Goal: Book appointment/travel/reservation

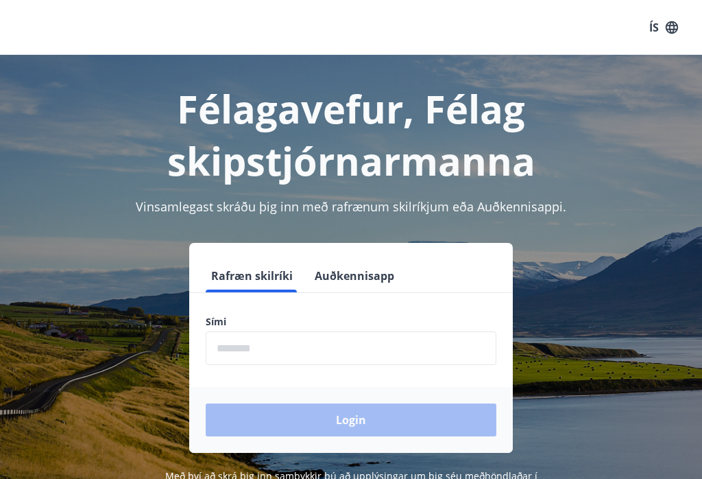
click at [241, 346] on input "phone" at bounding box center [351, 348] width 291 height 34
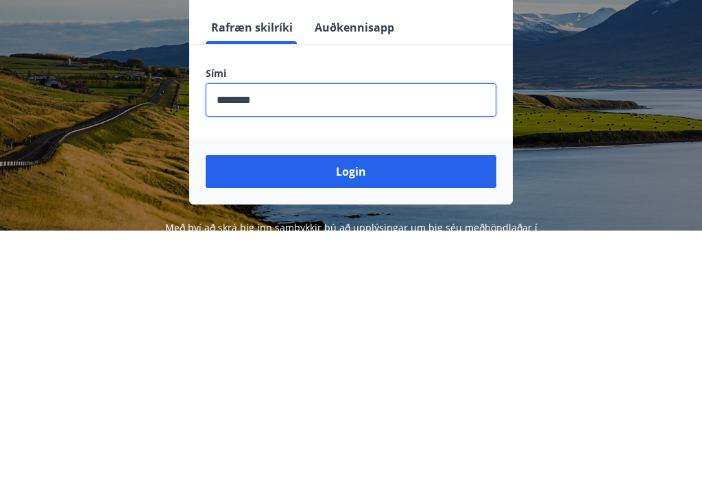
type input "********"
click at [386, 403] on button "Login" at bounding box center [351, 419] width 291 height 33
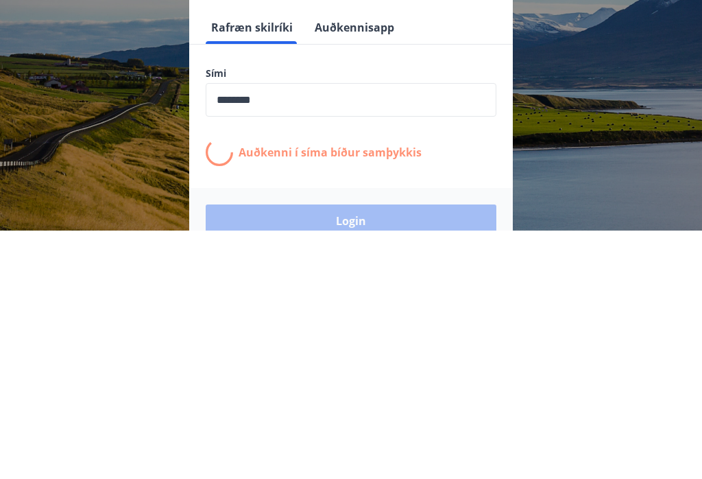
scroll to position [193, 0]
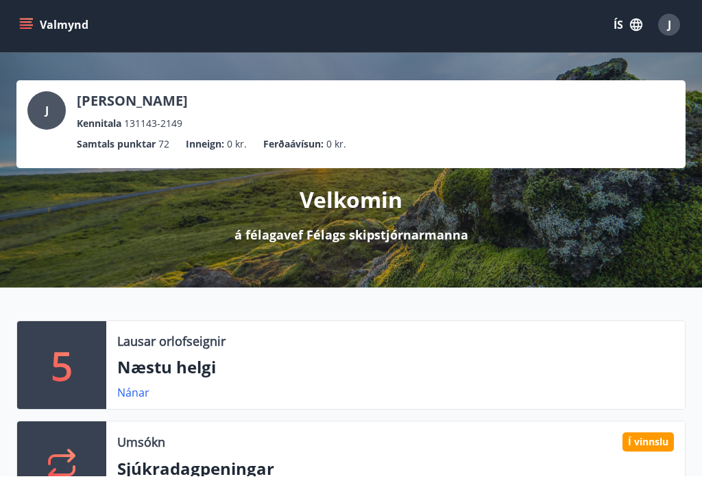
scroll to position [3, 0]
click at [41, 30] on button "Valmynd" at bounding box center [55, 24] width 78 height 25
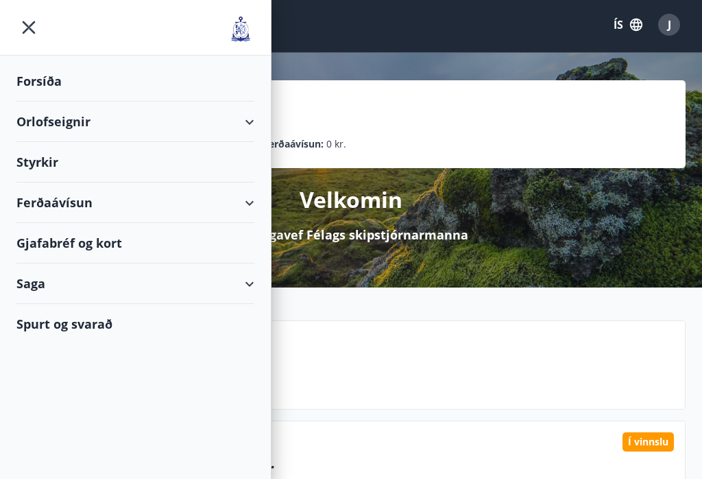
click at [58, 75] on div "Forsíða" at bounding box center [135, 81] width 238 height 40
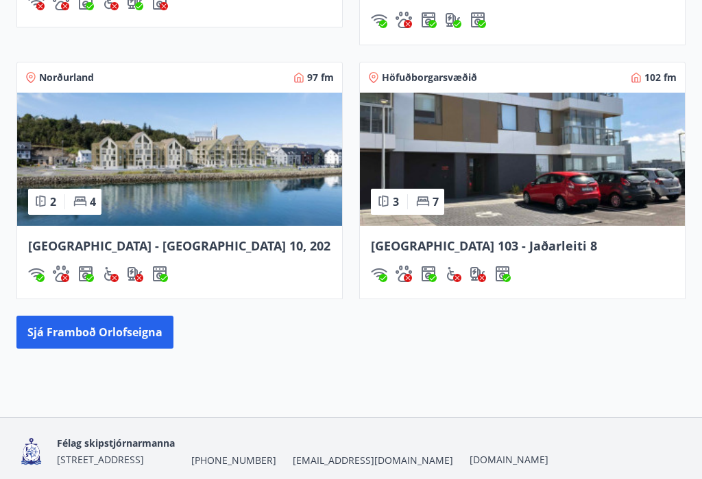
scroll to position [1347, 0]
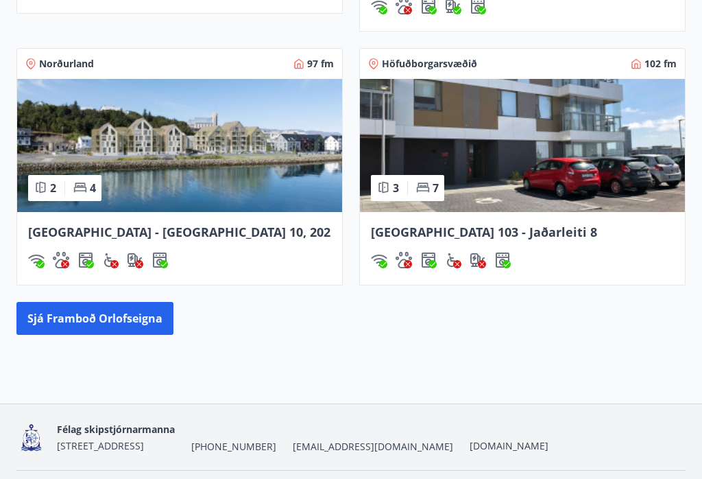
click at [97, 303] on button "Sjá framboð orlofseigna" at bounding box center [94, 319] width 157 height 33
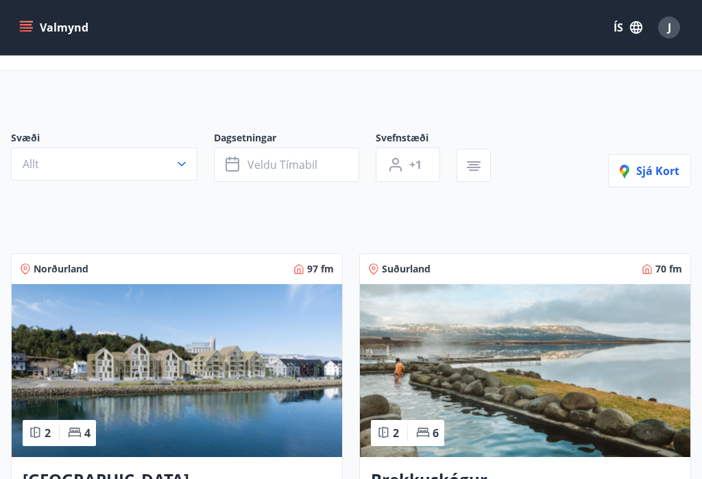
scroll to position [50, 0]
click at [186, 162] on icon "button" at bounding box center [182, 165] width 14 height 14
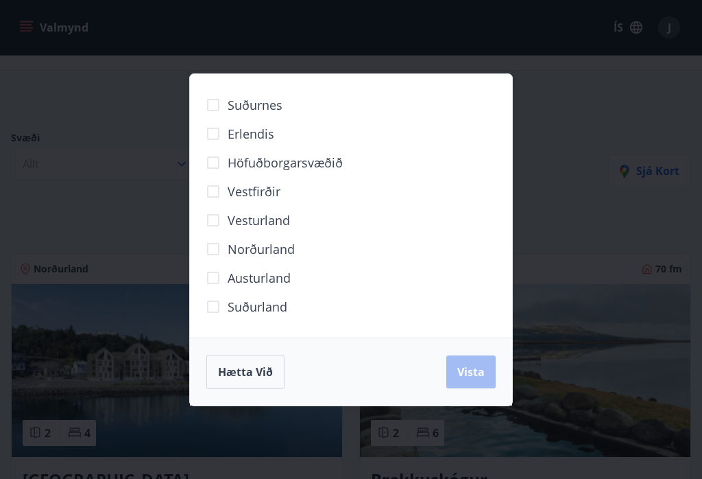
click at [279, 258] on span "Norðurland" at bounding box center [261, 249] width 67 height 18
click at [466, 379] on span "Vista" at bounding box center [471, 371] width 27 height 15
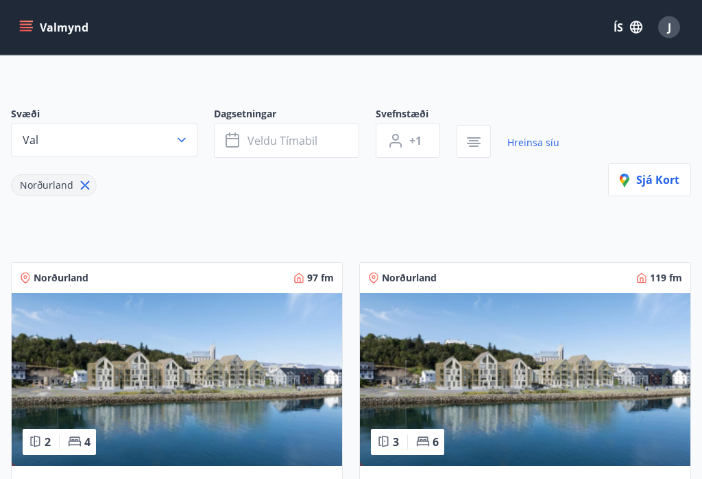
scroll to position [73, 0]
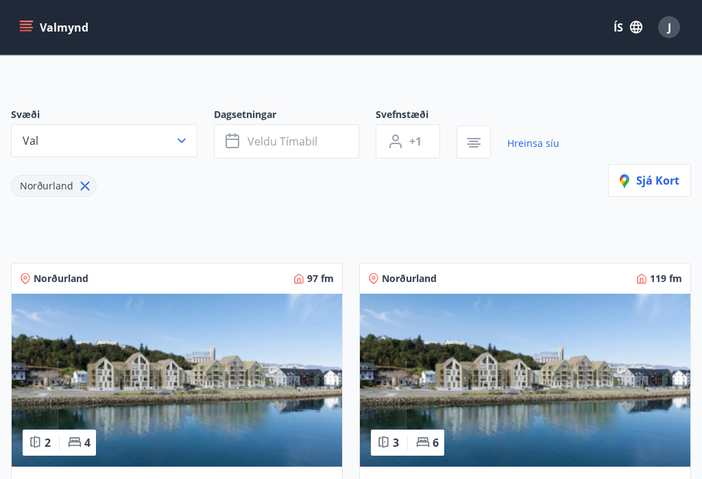
click at [189, 143] on button "Val" at bounding box center [104, 141] width 187 height 33
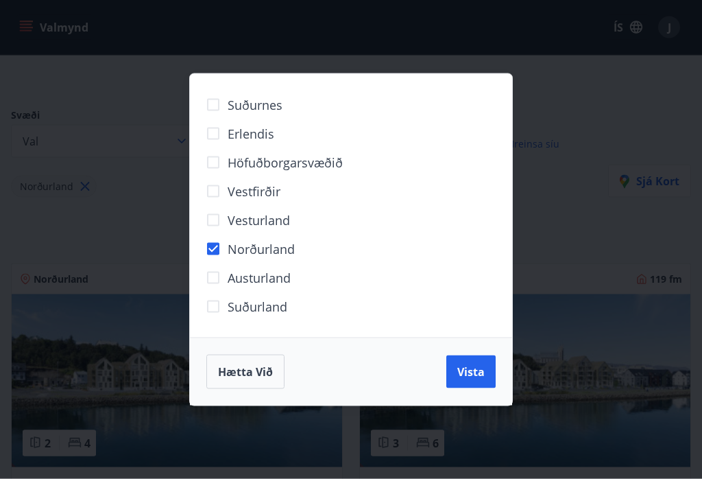
scroll to position [74, 0]
click at [286, 258] on span "Norðurland" at bounding box center [261, 249] width 67 height 18
click at [570, 152] on div "Suðurnes Erlendis Höfuðborgarsvæðið [GEOGRAPHIC_DATA] [GEOGRAPHIC_DATA] [GEOGRA…" at bounding box center [351, 239] width 702 height 479
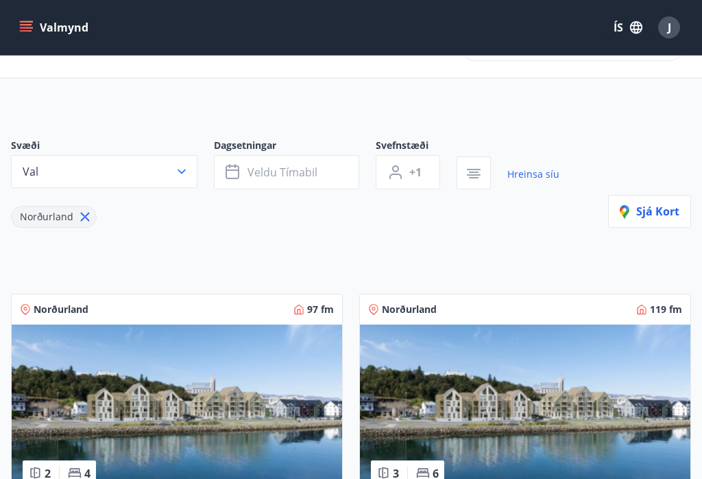
scroll to position [43, 0]
click at [315, 176] on span "Veldu tímabil" at bounding box center [283, 172] width 70 height 15
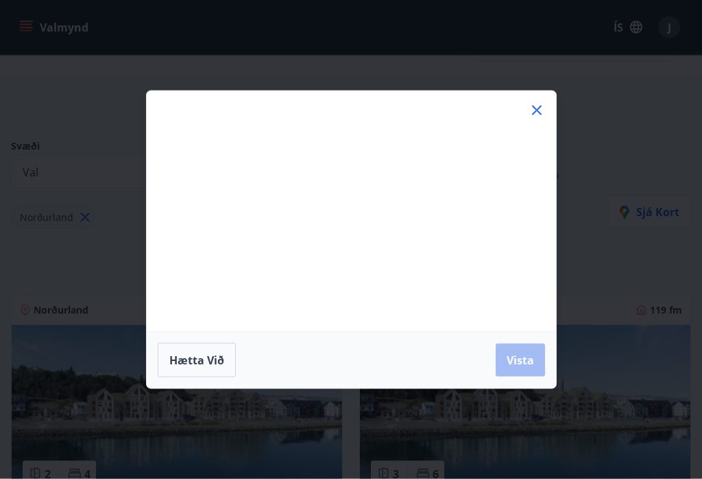
scroll to position [43, 0]
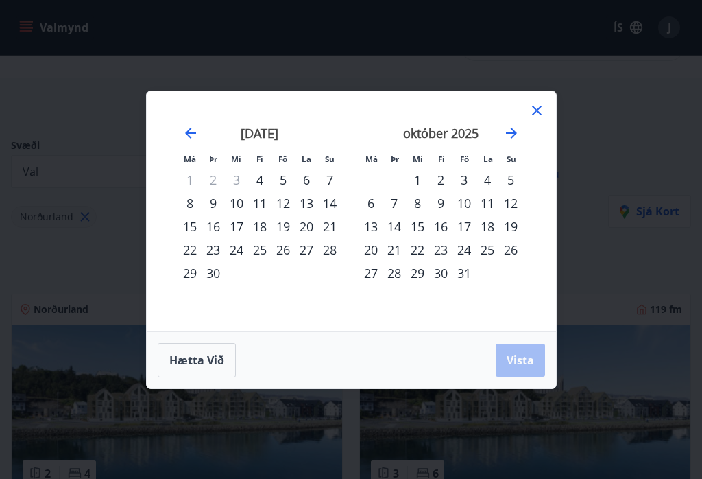
click at [274, 238] on div "19" at bounding box center [283, 226] width 23 height 23
click at [261, 237] on div "18" at bounding box center [259, 226] width 23 height 23
click at [224, 285] on div "30" at bounding box center [213, 272] width 23 height 23
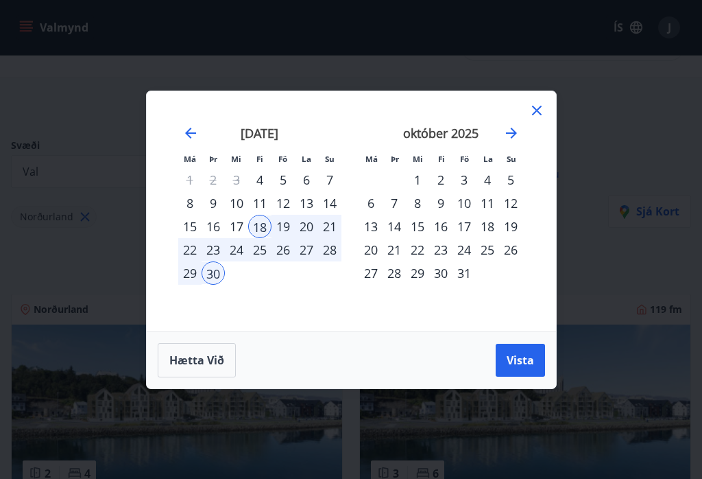
click at [528, 368] on span "Vista" at bounding box center [520, 360] width 27 height 15
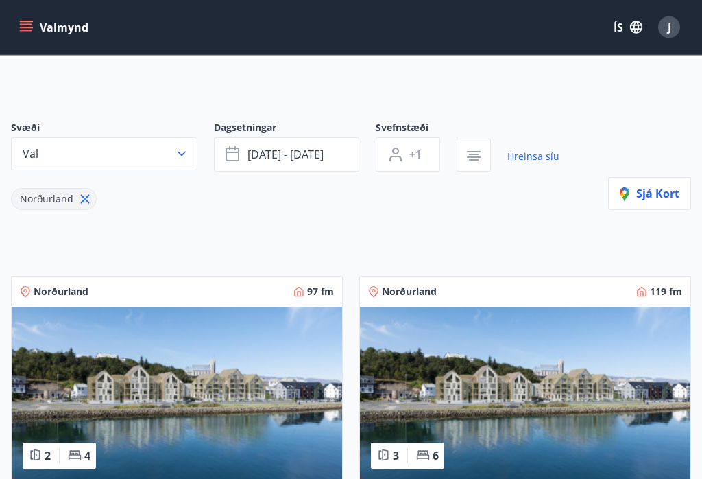
scroll to position [62, 0]
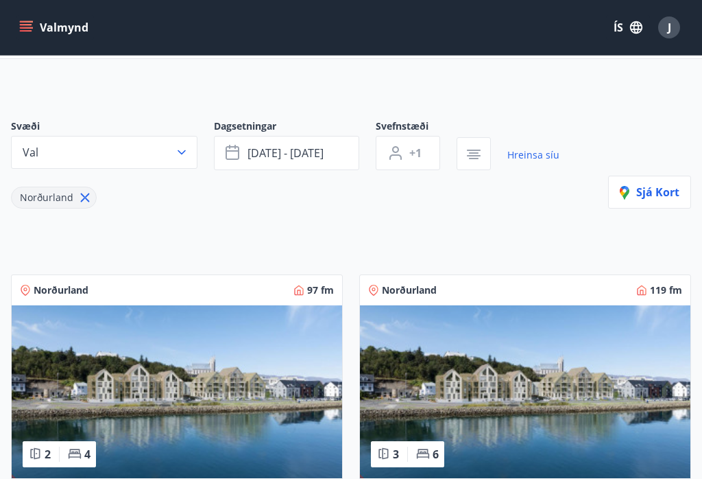
click at [430, 153] on button "+1" at bounding box center [408, 153] width 64 height 34
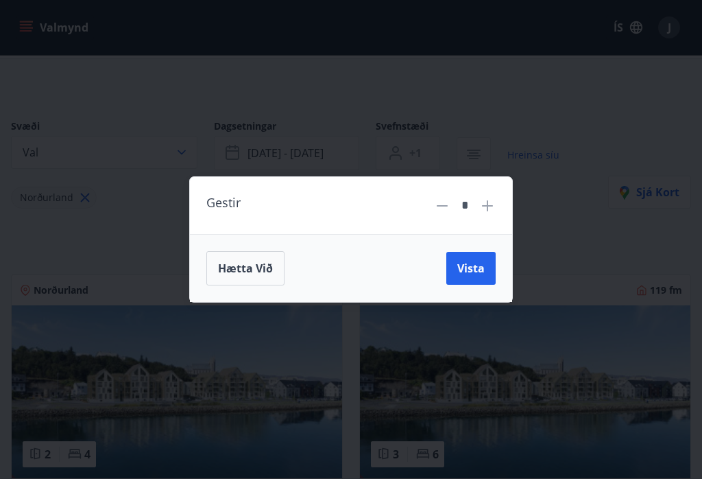
click at [495, 214] on icon at bounding box center [487, 206] width 16 height 16
type input "*"
click at [481, 276] on span "Vista" at bounding box center [471, 268] width 27 height 15
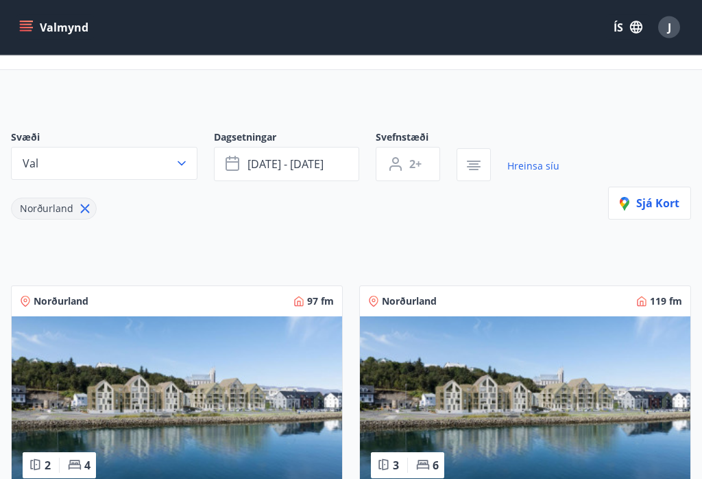
scroll to position [42, 0]
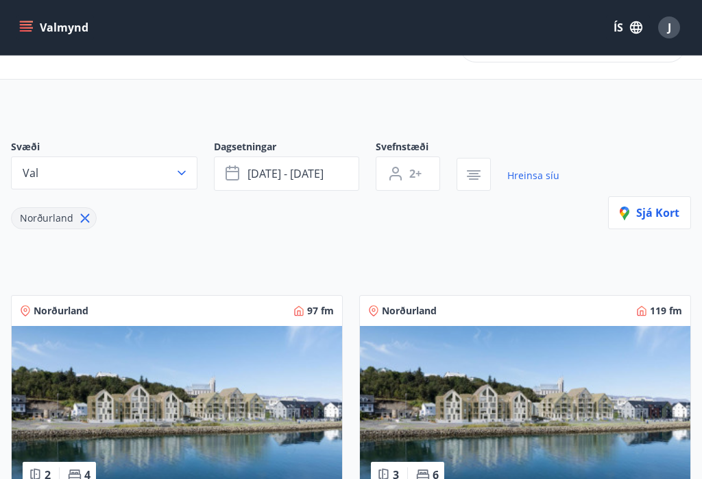
click at [661, 213] on span "Sjá kort" at bounding box center [650, 212] width 60 height 15
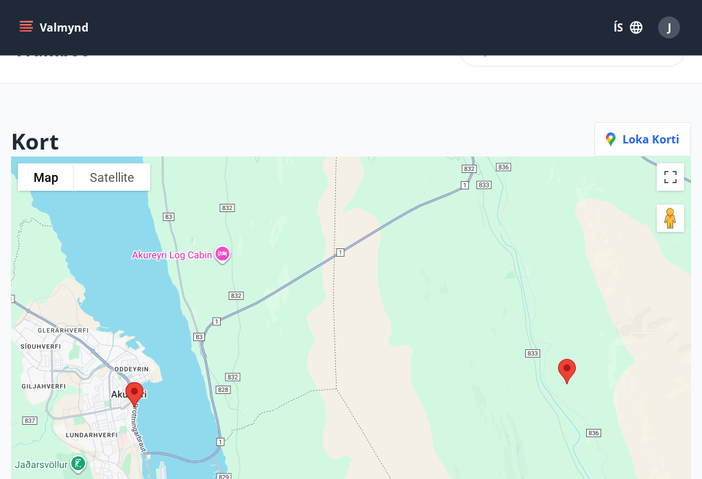
scroll to position [0, 0]
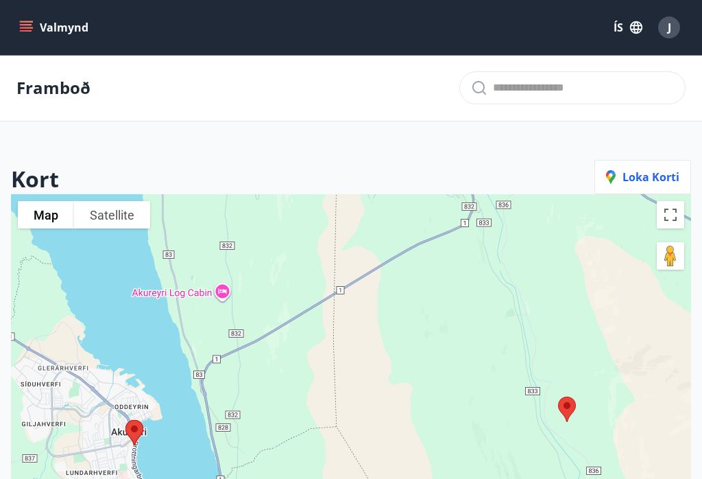
click at [676, 27] on div "J" at bounding box center [670, 27] width 22 height 22
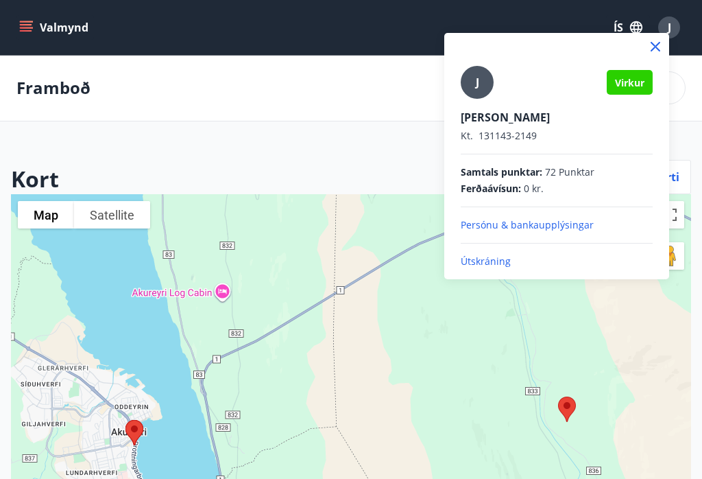
click at [644, 25] on div at bounding box center [351, 239] width 702 height 479
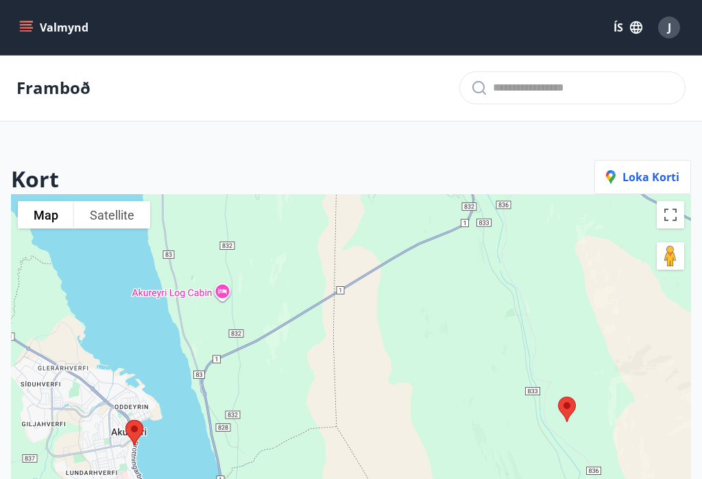
click at [643, 33] on icon "button" at bounding box center [636, 27] width 15 height 15
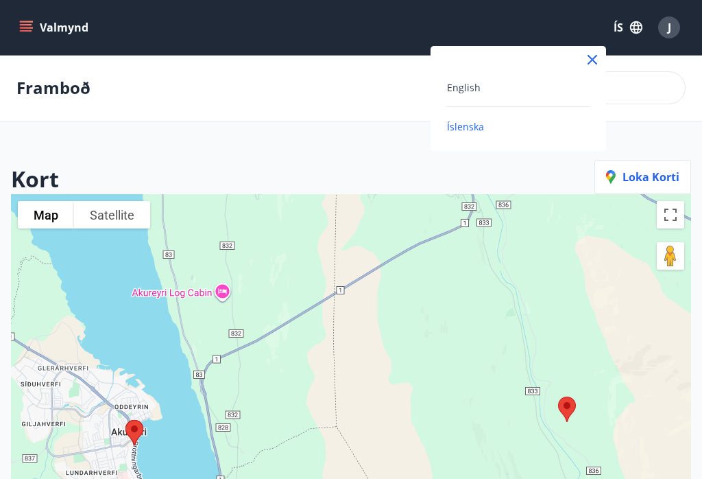
click at [510, 133] on div "Íslenska" at bounding box center [518, 126] width 143 height 16
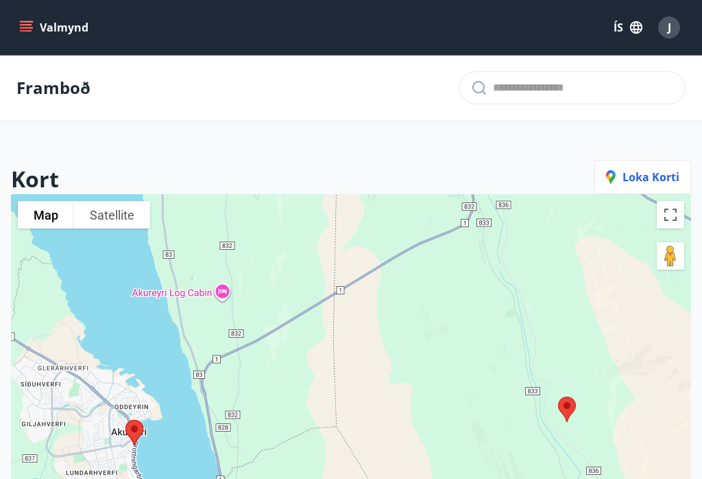
click at [627, 28] on button "ÍS" at bounding box center [628, 27] width 44 height 25
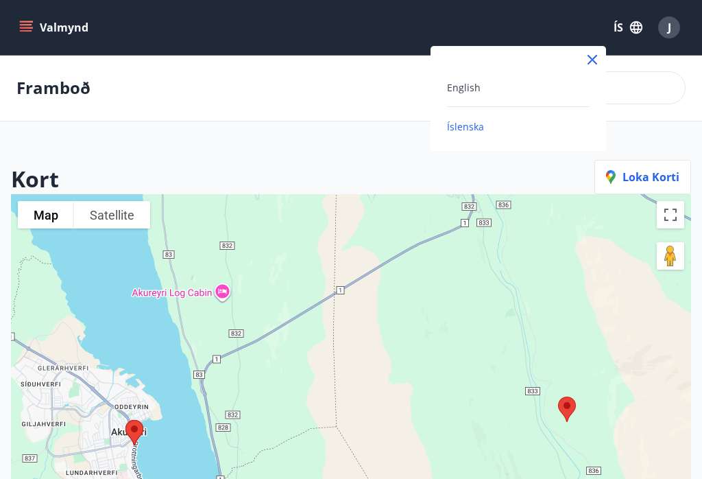
click at [520, 134] on div "Íslenska" at bounding box center [518, 126] width 143 height 16
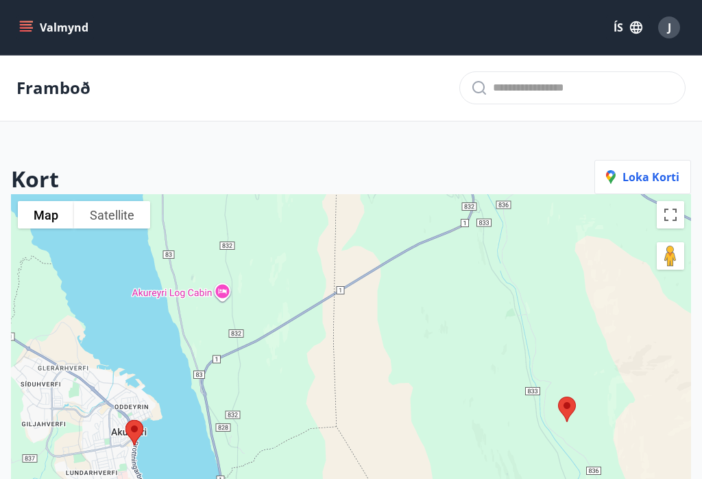
click at [38, 25] on button "Valmynd" at bounding box center [55, 27] width 78 height 25
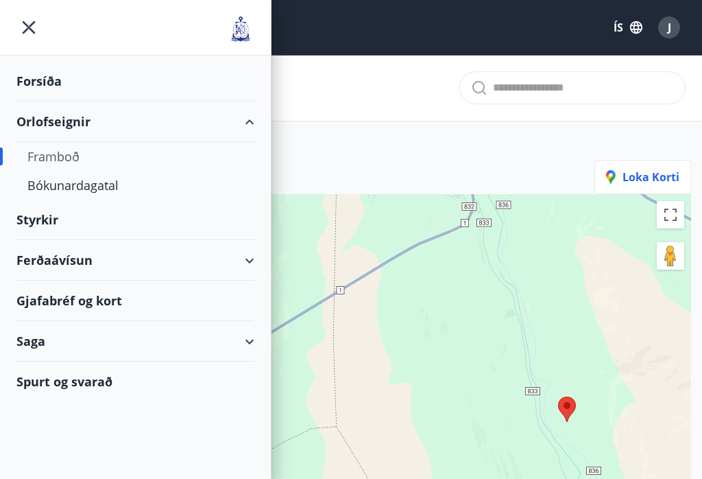
click at [106, 178] on div "Bókunardagatal" at bounding box center [135, 185] width 216 height 29
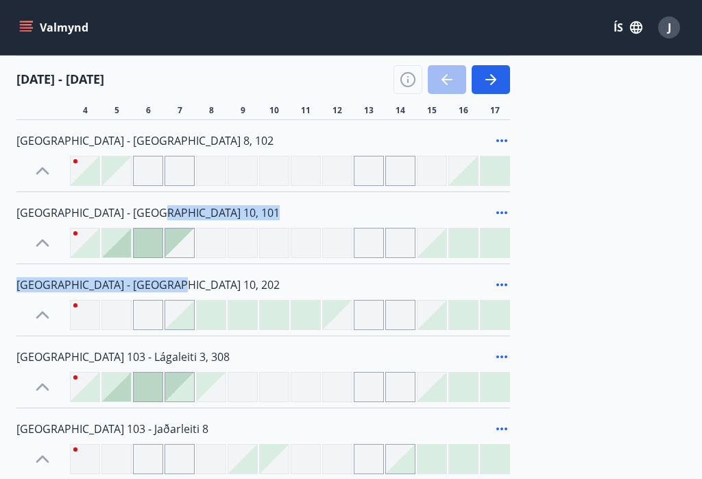
scroll to position [652, 0]
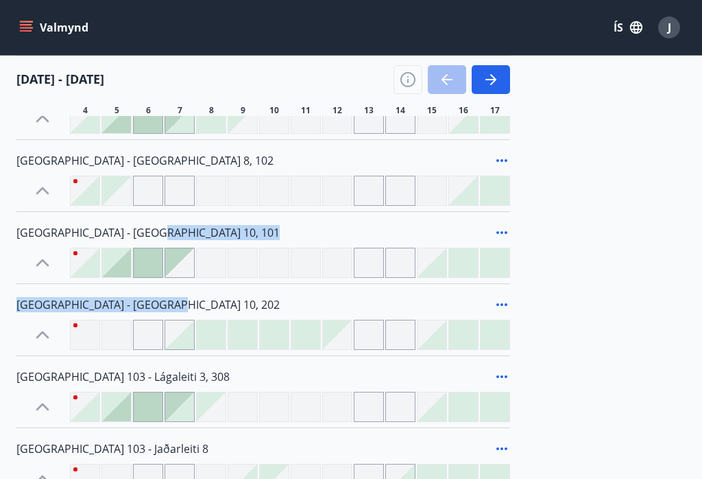
click at [596, 226] on div "Laugarvatn - [GEOGRAPHIC_DATA] [GEOGRAPHIC_DATA] - [GEOGRAPHIC_DATA] Laugarvatn…" at bounding box center [351, 280] width 670 height 1291
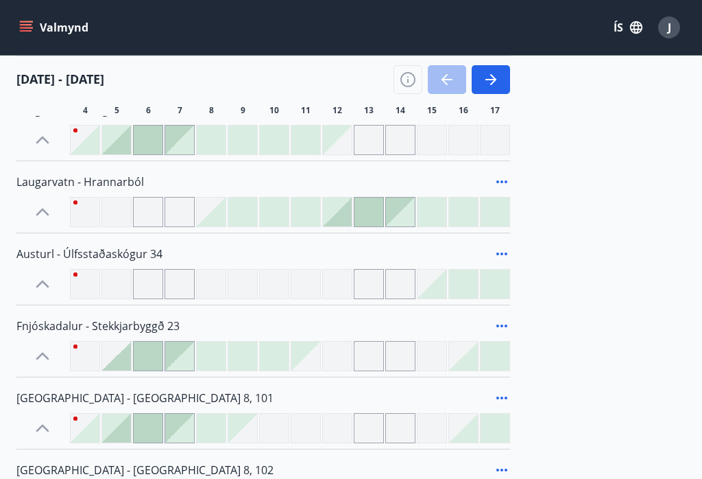
scroll to position [342, 0]
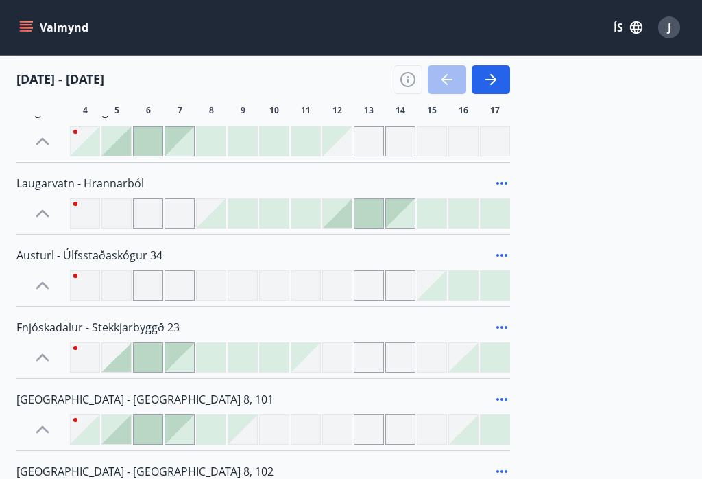
click at [499, 78] on button "button" at bounding box center [491, 79] width 38 height 29
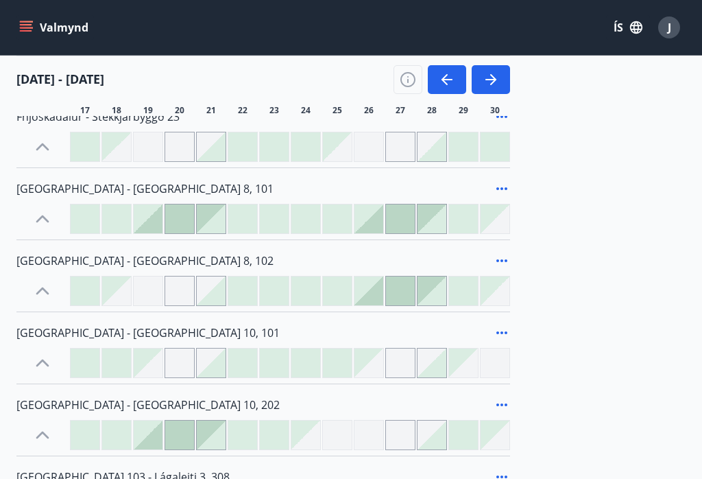
scroll to position [553, 0]
click at [286, 366] on div at bounding box center [274, 362] width 29 height 29
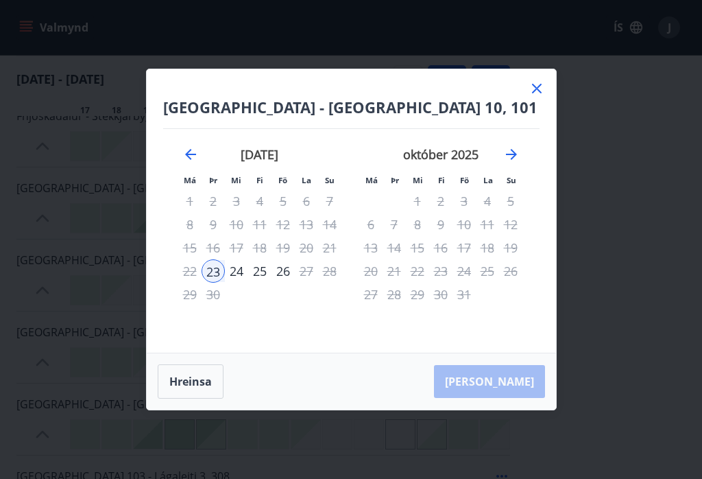
click at [545, 90] on icon at bounding box center [537, 88] width 16 height 16
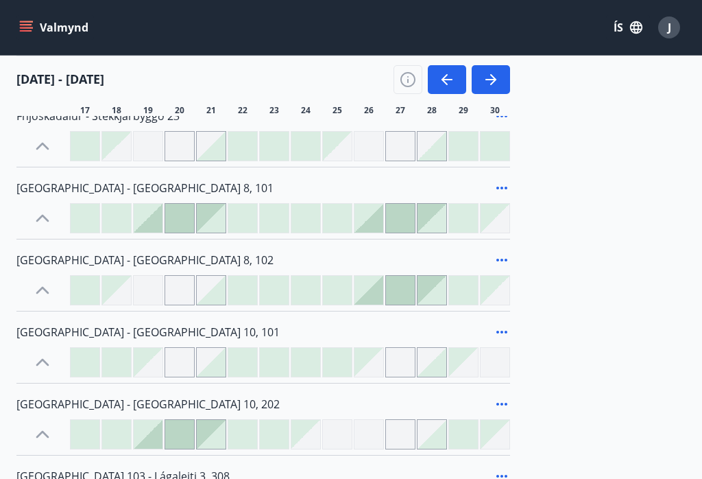
click at [540, 98] on div "[DATE] - [DATE] 18 19 20 21 22 23 24 25 26 27 28 29 30" at bounding box center [351, 86] width 670 height 60
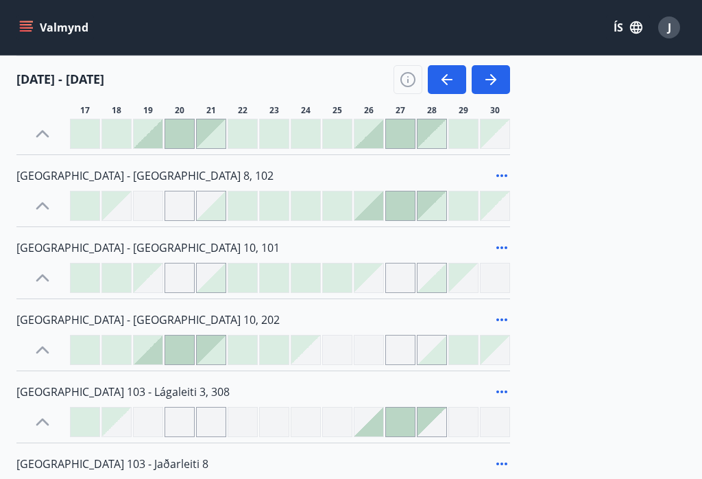
scroll to position [638, 0]
click at [338, 347] on div at bounding box center [337, 349] width 30 height 30
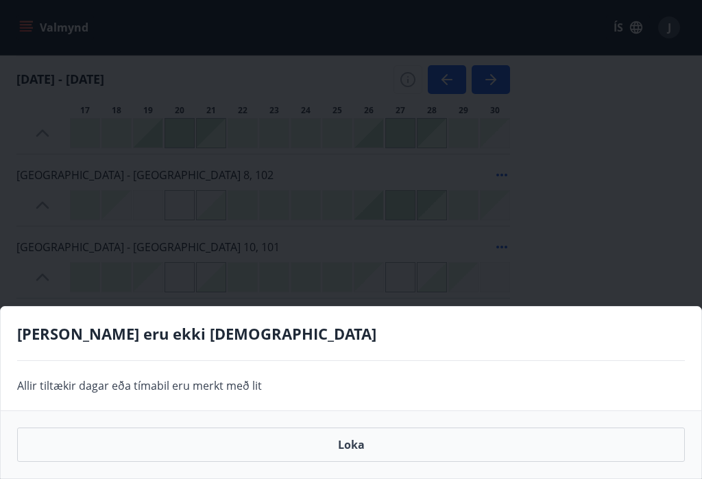
click at [366, 446] on button "Loka" at bounding box center [351, 444] width 668 height 34
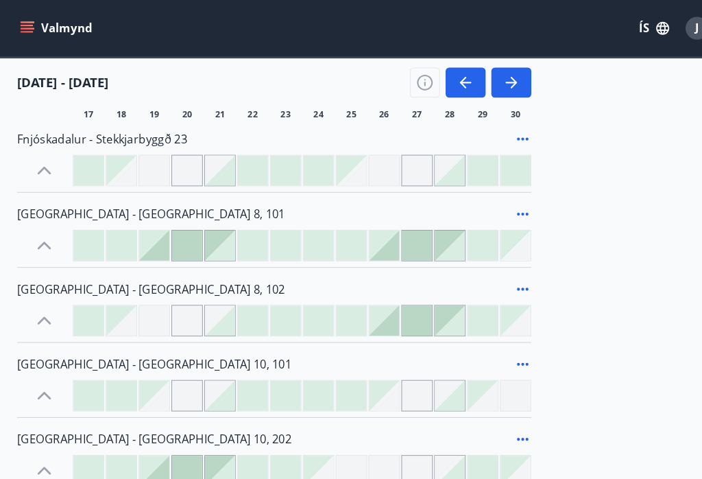
scroll to position [534, 0]
click at [340, 308] on div at bounding box center [337, 308] width 29 height 29
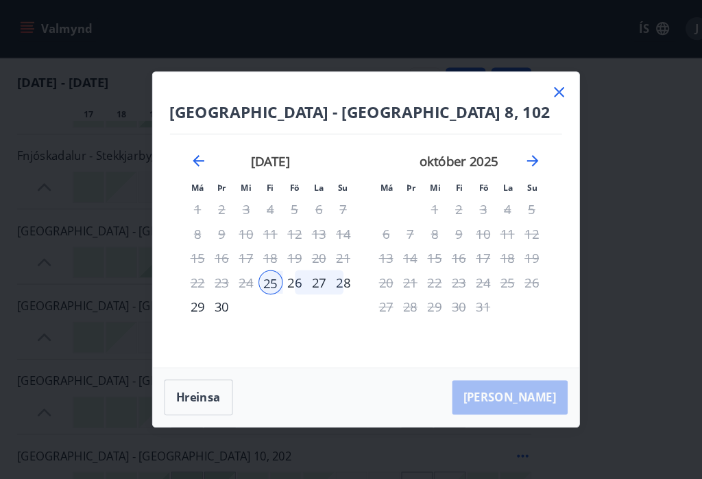
scroll to position [520, 0]
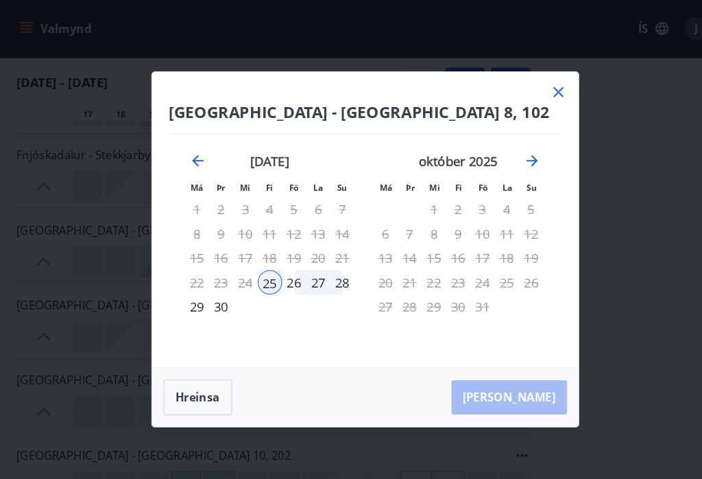
click at [543, 91] on icon at bounding box center [537, 88] width 16 height 16
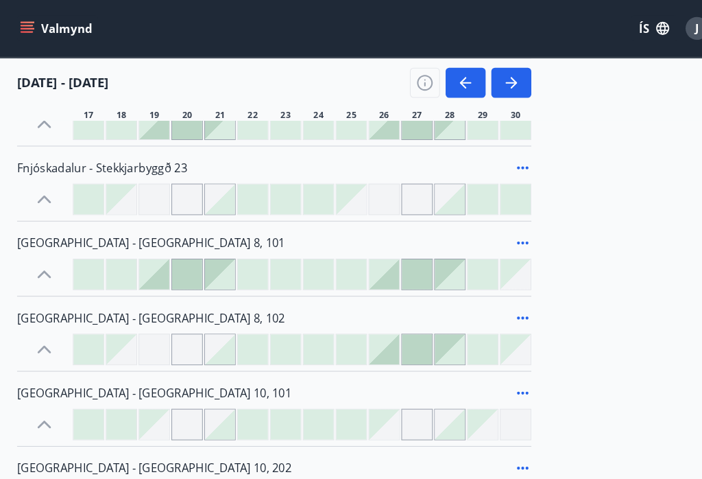
scroll to position [512, 0]
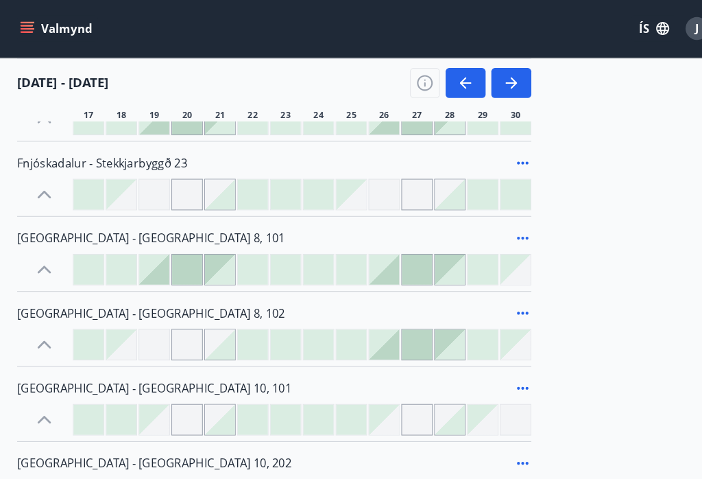
click at [346, 331] on div at bounding box center [337, 330] width 29 height 29
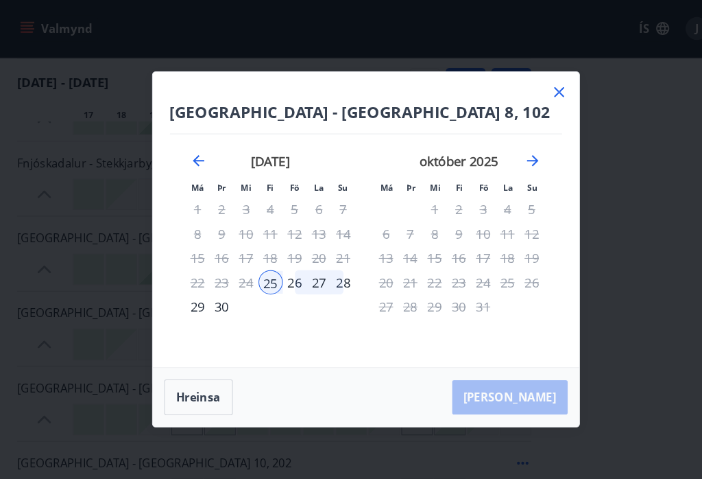
click at [336, 271] on div "28" at bounding box center [329, 270] width 23 height 23
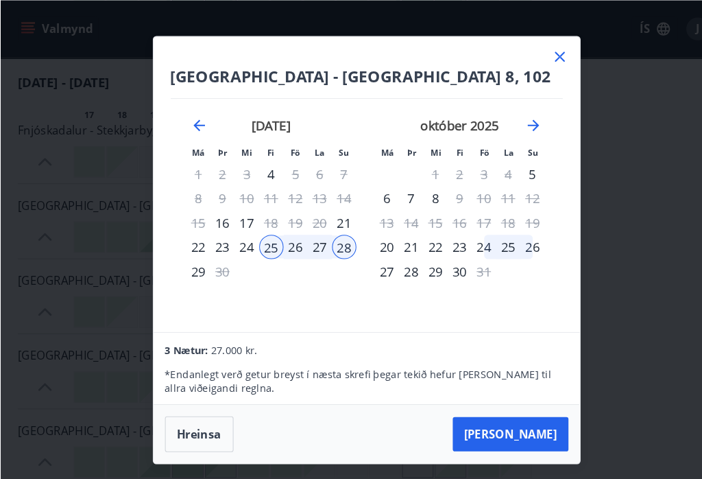
scroll to position [544, 0]
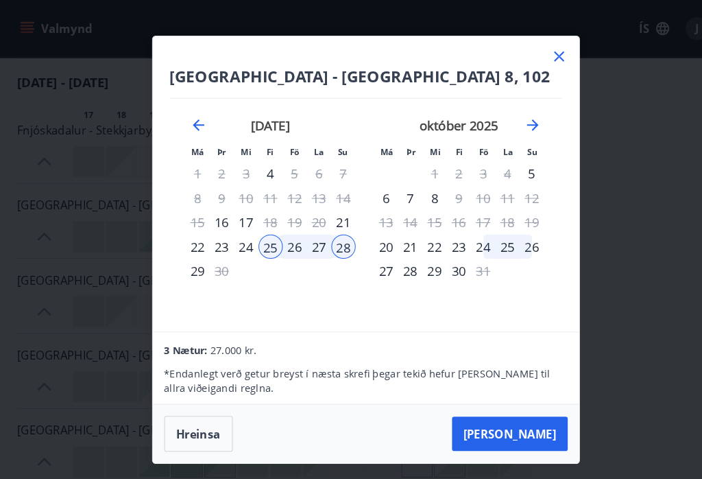
click at [544, 55] on icon at bounding box center [537, 54] width 16 height 16
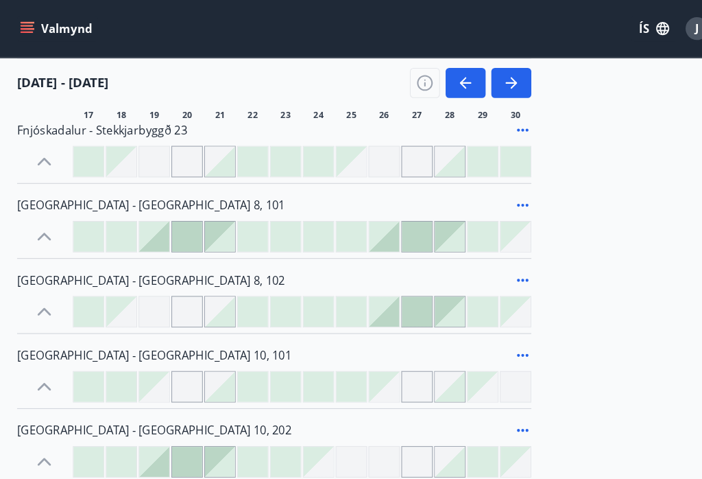
click at [108, 267] on span "[GEOGRAPHIC_DATA] - [GEOGRAPHIC_DATA] 8, 102" at bounding box center [144, 268] width 257 height 15
click at [114, 264] on span "[GEOGRAPHIC_DATA] - [GEOGRAPHIC_DATA] 8, 102" at bounding box center [144, 268] width 257 height 15
click at [119, 267] on span "[GEOGRAPHIC_DATA] - [GEOGRAPHIC_DATA] 8, 102" at bounding box center [144, 268] width 257 height 15
click at [86, 197] on span "[GEOGRAPHIC_DATA] - [GEOGRAPHIC_DATA] 8, 101" at bounding box center [144, 196] width 257 height 15
click at [106, 264] on span "[GEOGRAPHIC_DATA] - [GEOGRAPHIC_DATA] 8, 102" at bounding box center [144, 268] width 257 height 15
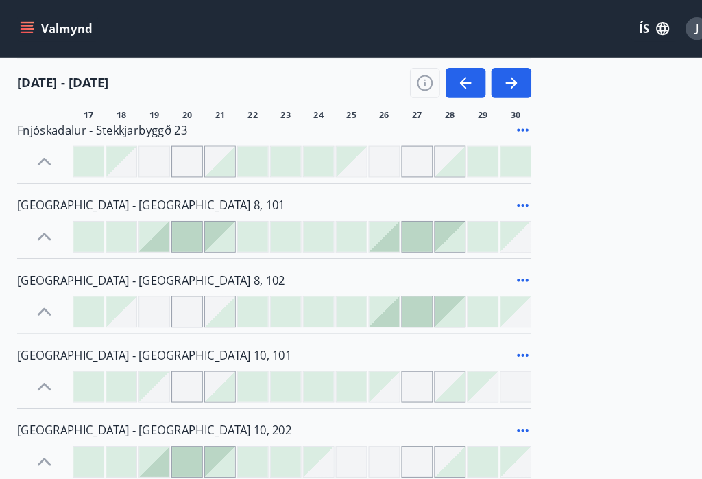
click at [106, 263] on span "[GEOGRAPHIC_DATA] - [GEOGRAPHIC_DATA] 8, 102" at bounding box center [144, 268] width 257 height 15
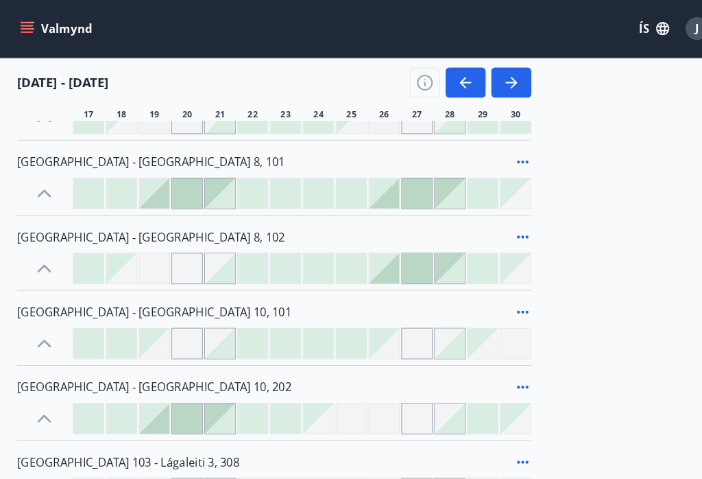
scroll to position [587, 0]
click at [126, 298] on span "[GEOGRAPHIC_DATA] - [GEOGRAPHIC_DATA] 10, 101" at bounding box center [147, 298] width 263 height 15
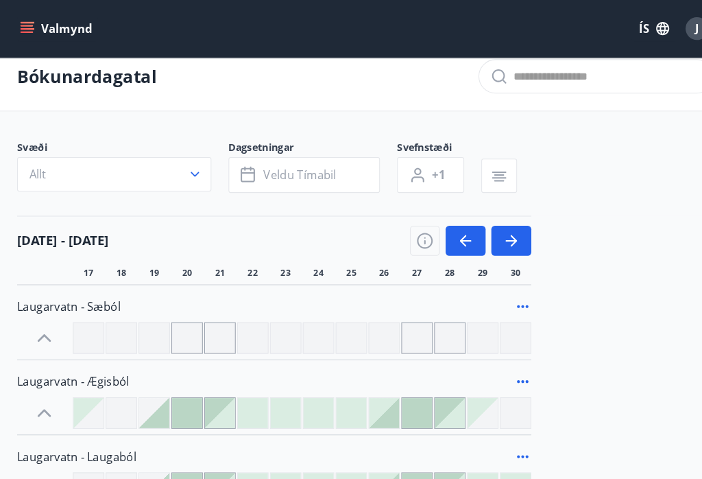
scroll to position [0, 0]
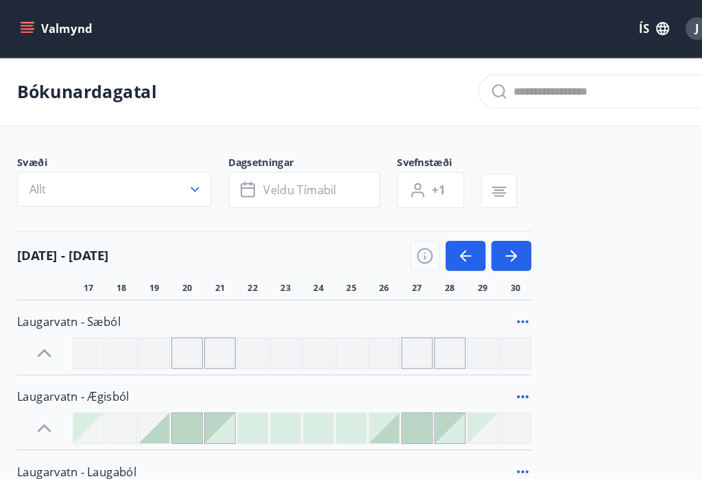
click at [37, 25] on button "Valmynd" at bounding box center [55, 27] width 78 height 25
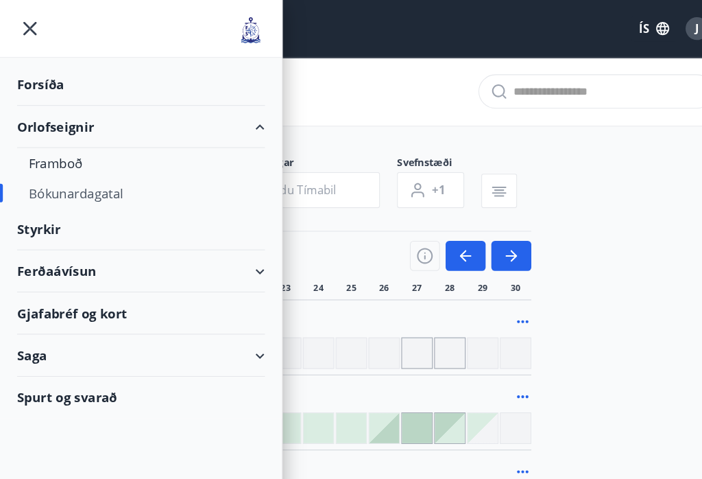
click at [94, 125] on div "Orlofseignir" at bounding box center [135, 122] width 238 height 40
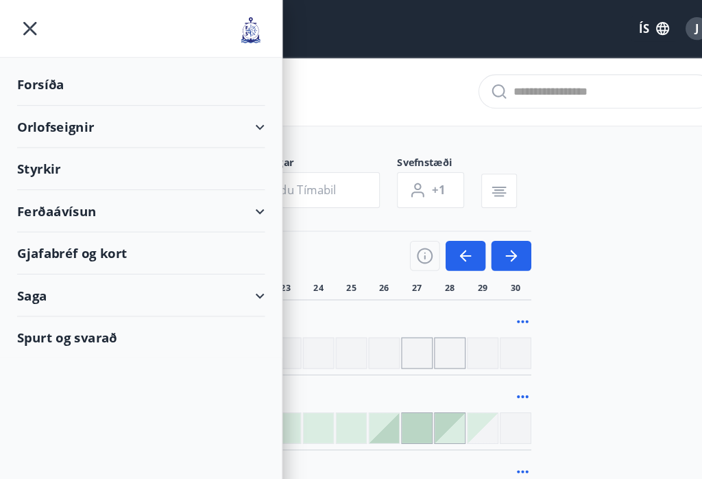
click at [75, 117] on div "Orlofseignir" at bounding box center [135, 122] width 238 height 40
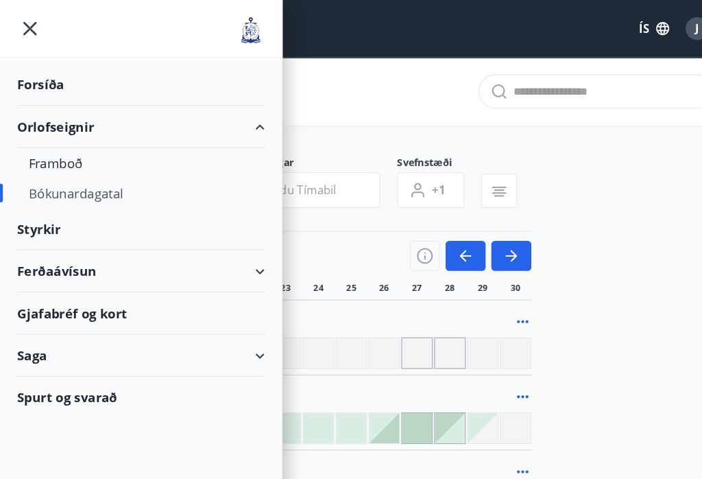
click at [82, 122] on div "Orlofseignir" at bounding box center [135, 122] width 238 height 40
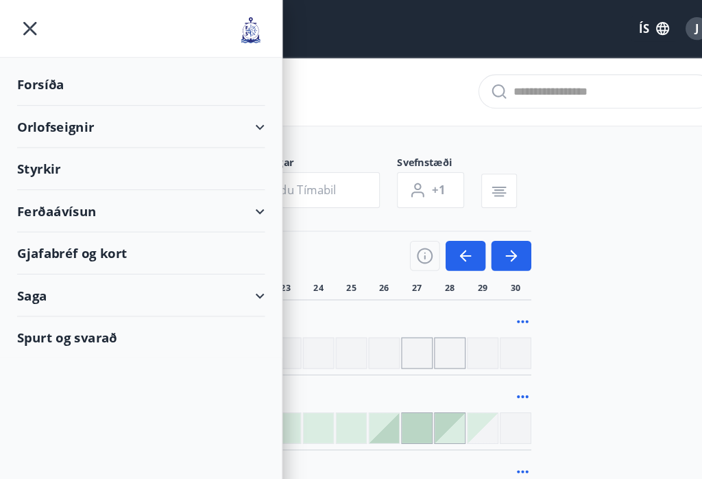
click at [78, 123] on div "Orlofseignir" at bounding box center [135, 122] width 238 height 40
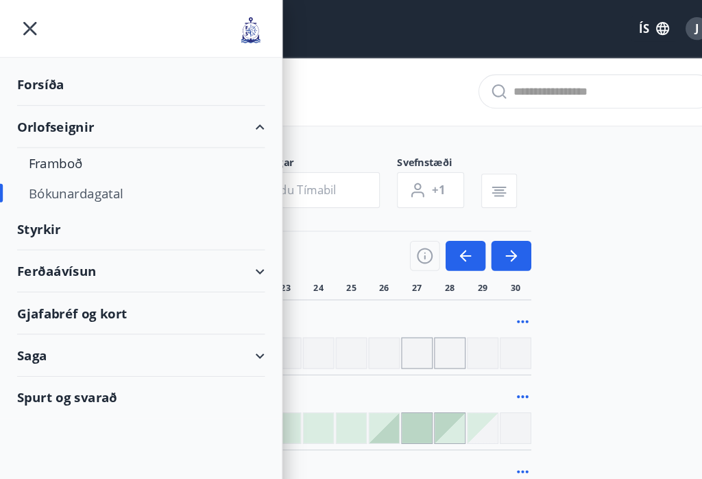
click at [69, 158] on div "Framboð" at bounding box center [135, 156] width 216 height 29
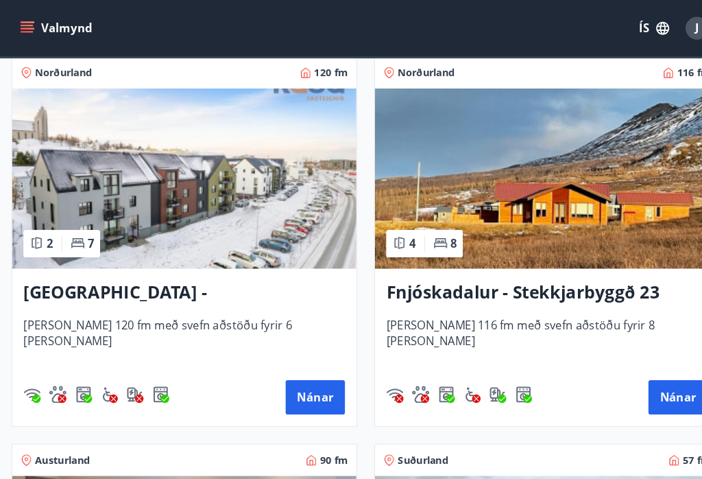
scroll to position [2477, 0]
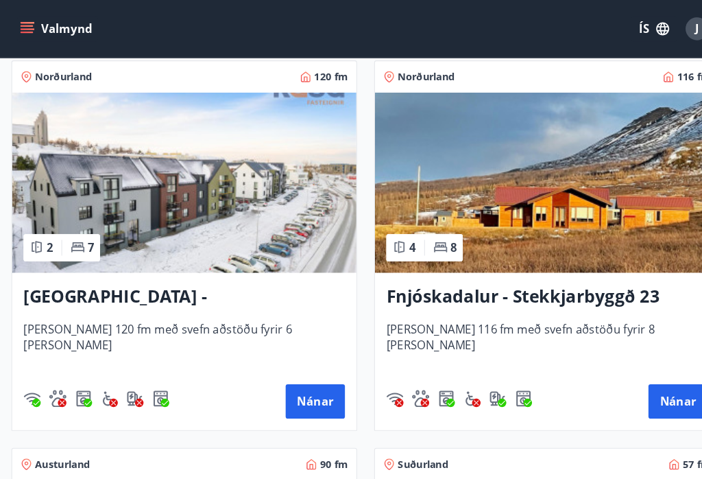
click at [148, 289] on h3 "[GEOGRAPHIC_DATA] - [GEOGRAPHIC_DATA] 8, 101" at bounding box center [177, 284] width 309 height 25
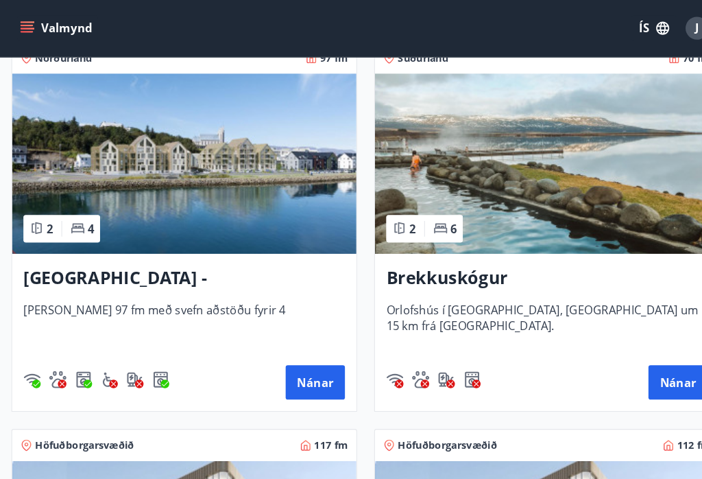
scroll to position [263, 0]
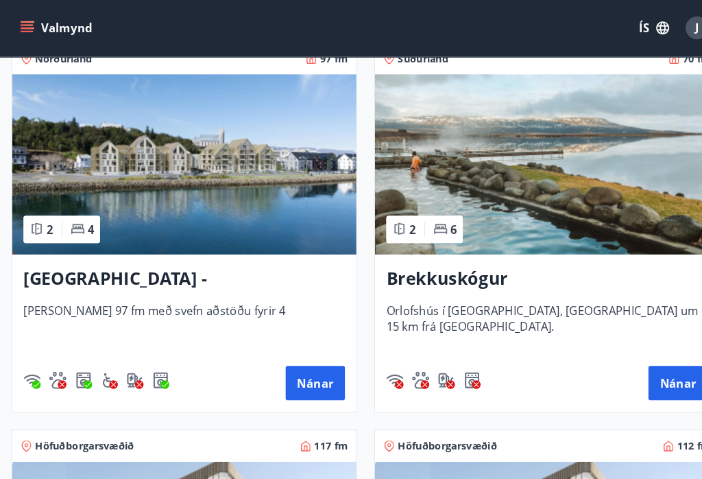
click at [182, 270] on h3 "[GEOGRAPHIC_DATA] - [GEOGRAPHIC_DATA] 10, 202" at bounding box center [177, 268] width 309 height 25
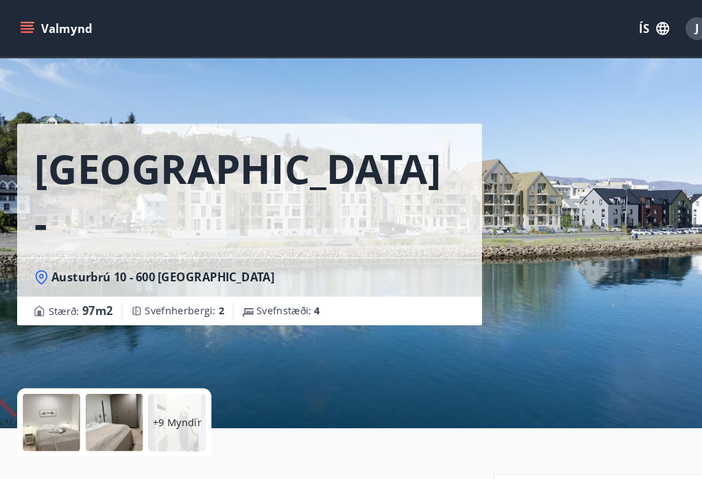
scroll to position [3, 0]
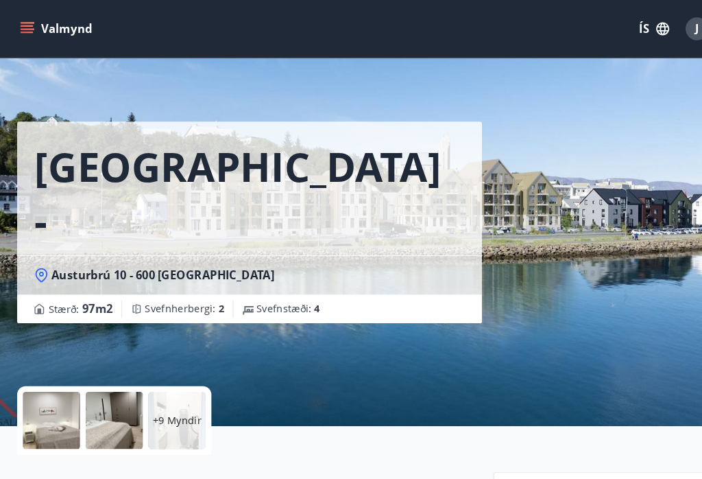
click at [190, 394] on div "+9 Myndir" at bounding box center [170, 403] width 55 height 55
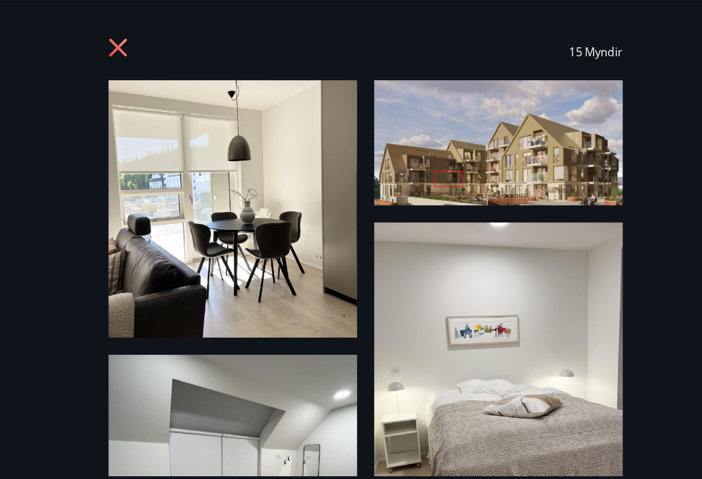
scroll to position [0, 0]
click at [130, 42] on div "15 Myndir" at bounding box center [351, 49] width 494 height 55
click at [125, 44] on icon at bounding box center [115, 47] width 22 height 22
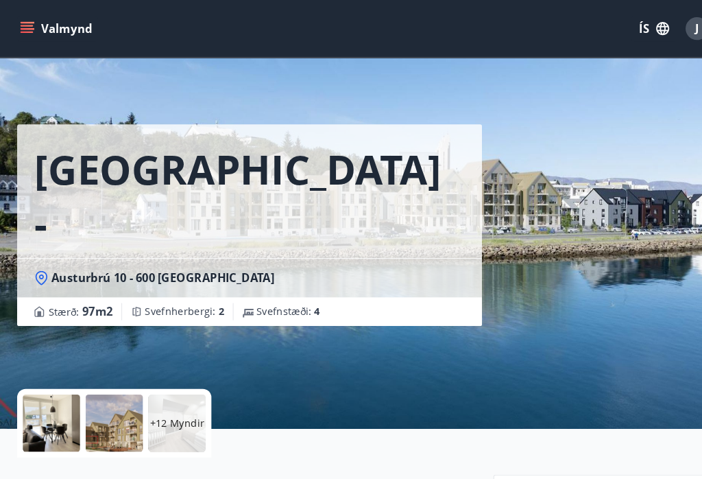
click at [40, 26] on button "Valmynd" at bounding box center [55, 27] width 78 height 25
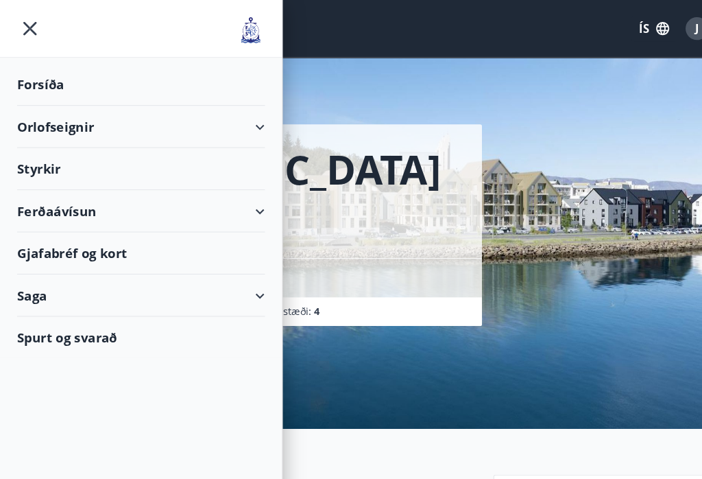
click at [86, 128] on div "Orlofseignir" at bounding box center [135, 122] width 238 height 40
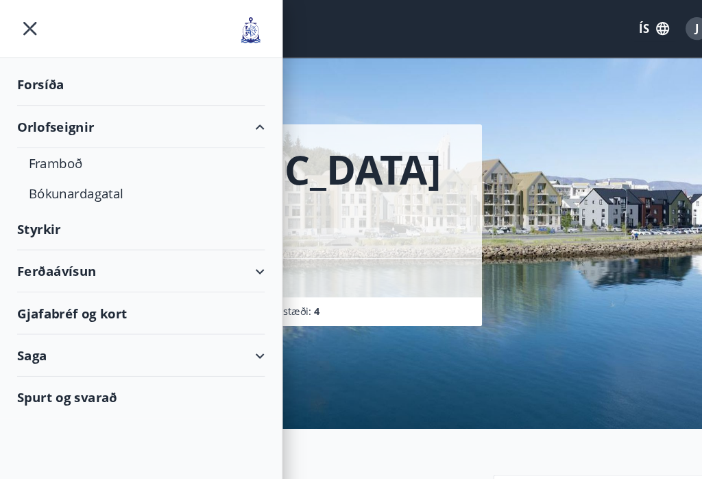
click at [80, 119] on div "Orlofseignir" at bounding box center [135, 122] width 238 height 40
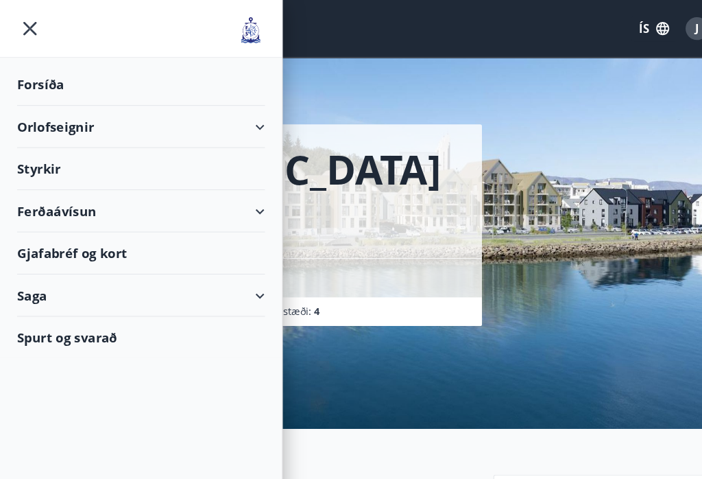
click at [73, 123] on div "Orlofseignir" at bounding box center [135, 122] width 238 height 40
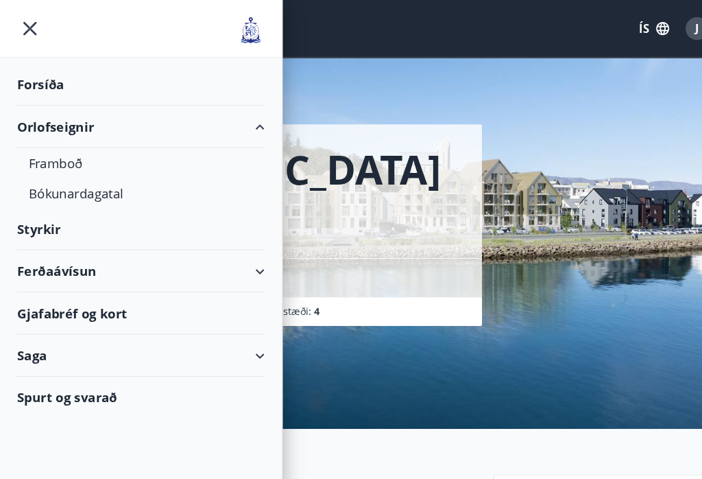
click at [75, 160] on div "Framboð" at bounding box center [135, 156] width 216 height 29
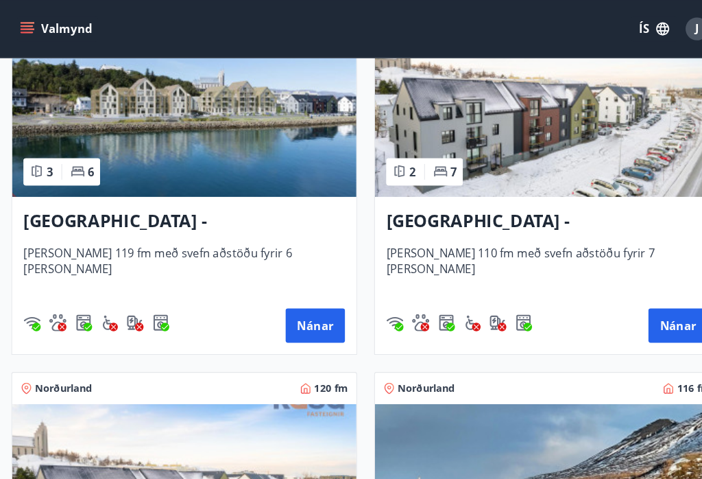
scroll to position [2177, 0]
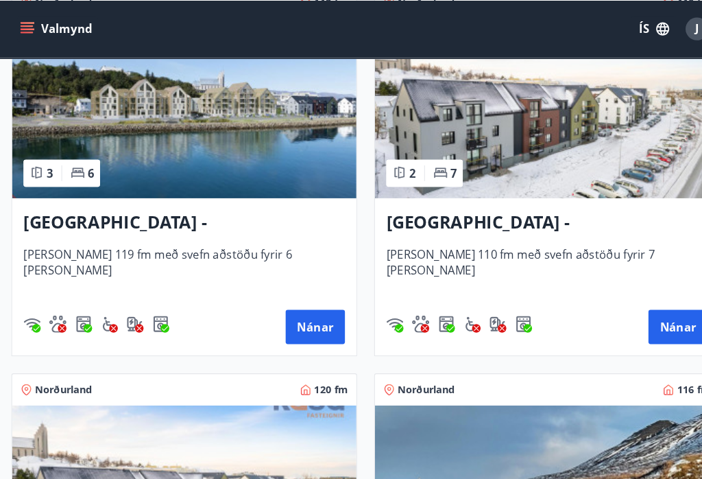
click at [510, 215] on h3 "[GEOGRAPHIC_DATA] - [GEOGRAPHIC_DATA] 8, 102" at bounding box center [525, 213] width 309 height 25
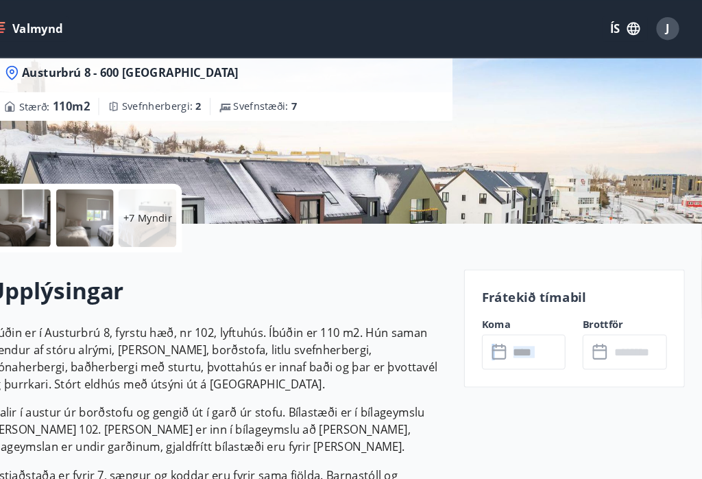
scroll to position [198, 0]
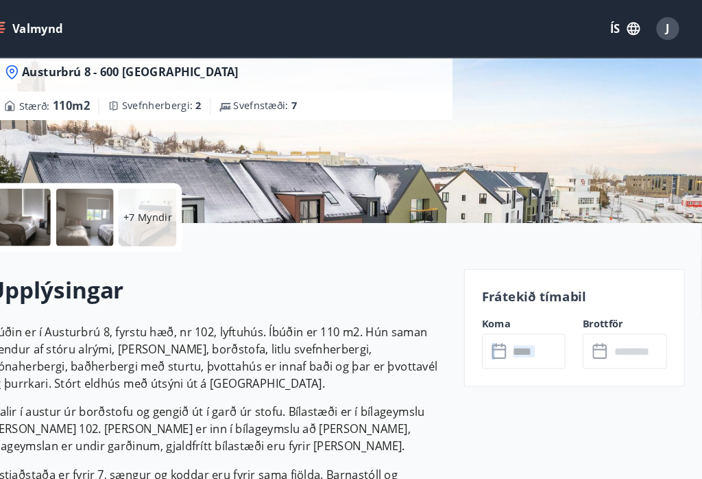
click at [156, 208] on p "+7 Myndir" at bounding box center [170, 209] width 47 height 14
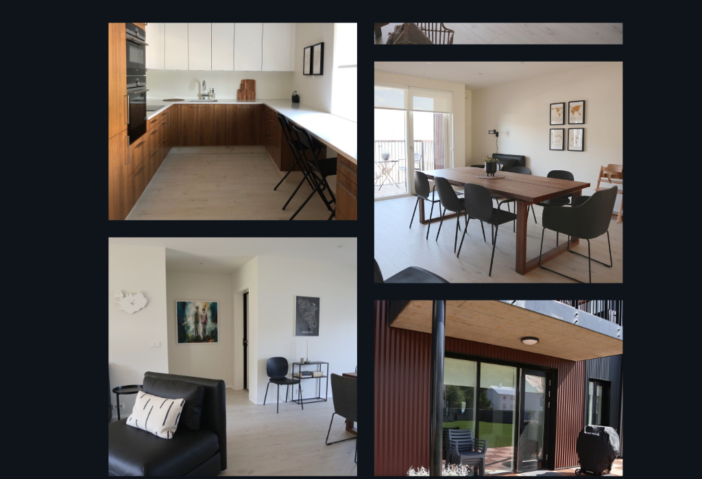
scroll to position [428, 0]
